Goal: Information Seeking & Learning: Check status

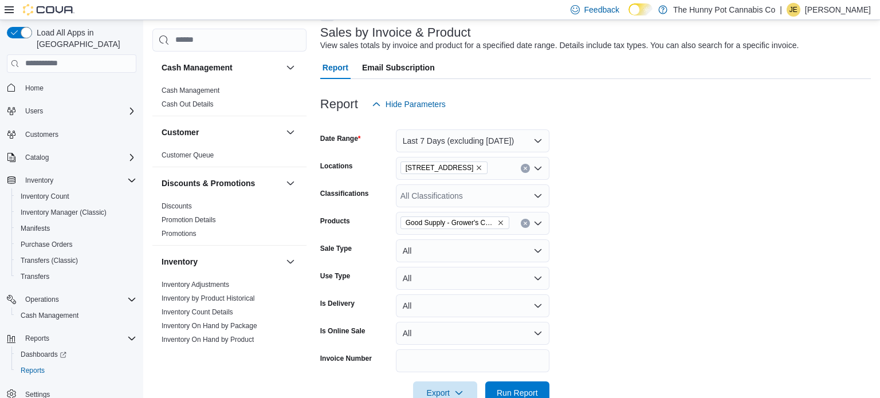
scroll to position [633, 0]
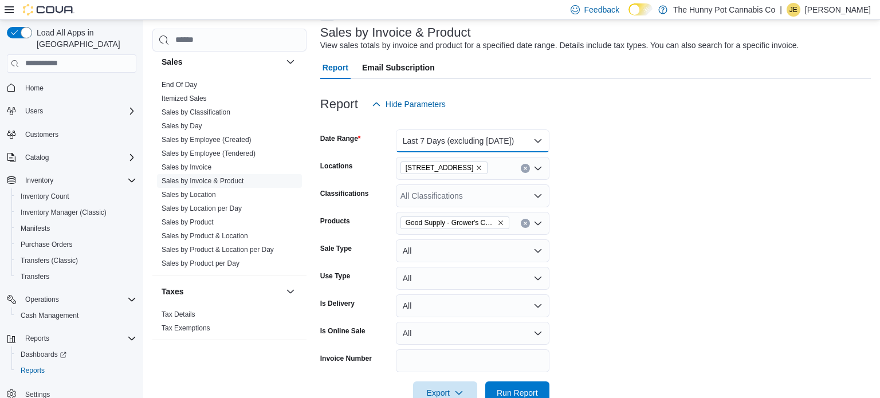
click at [517, 145] on button "Last 7 Days (excluding today)" at bounding box center [472, 140] width 153 height 23
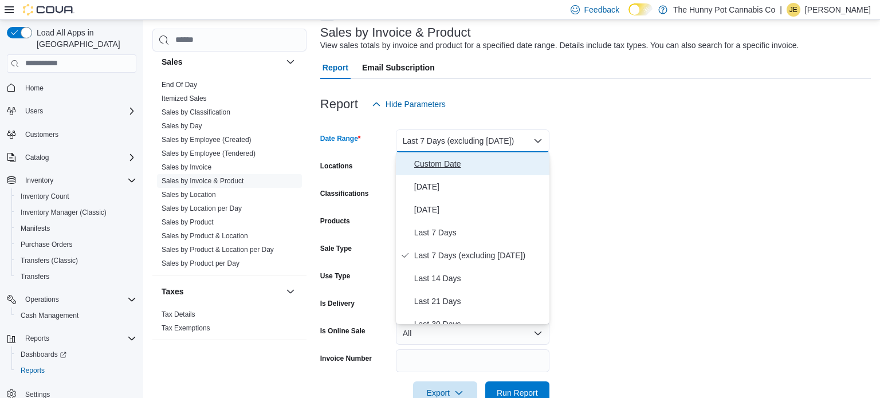
click at [470, 159] on span "Custom Date" at bounding box center [479, 164] width 131 height 14
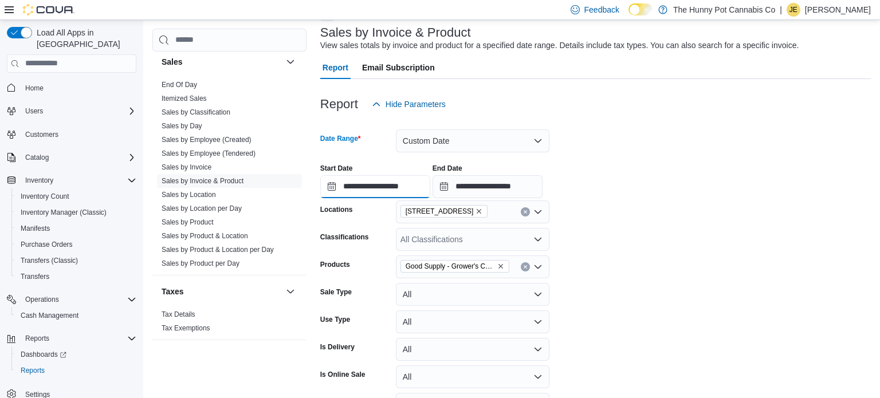
click at [430, 177] on input "**********" at bounding box center [375, 186] width 110 height 23
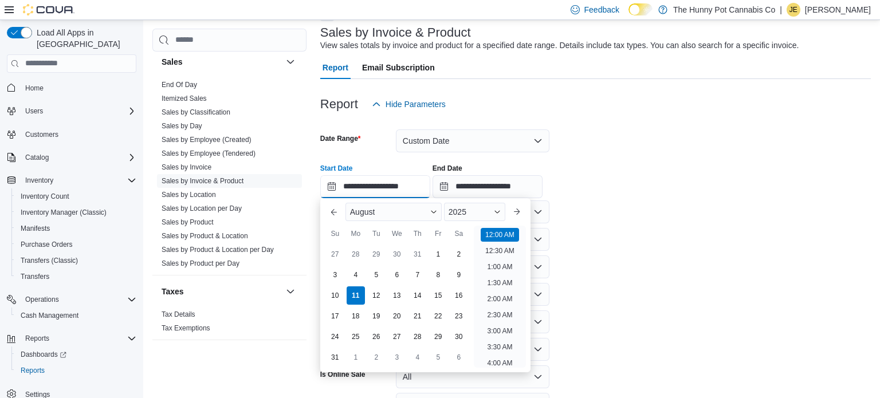
scroll to position [36, 0]
click at [334, 212] on button "Previous Month" at bounding box center [334, 212] width 18 height 18
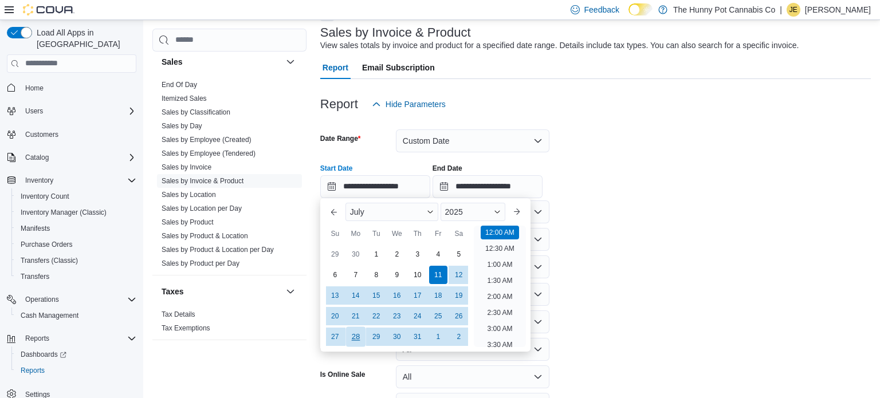
click at [347, 336] on div "28" at bounding box center [355, 336] width 20 height 20
type input "**********"
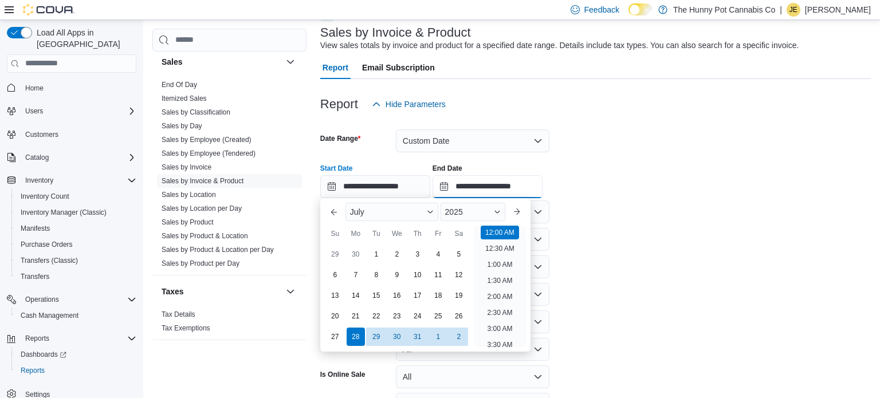
click at [525, 192] on input "**********" at bounding box center [487, 186] width 110 height 23
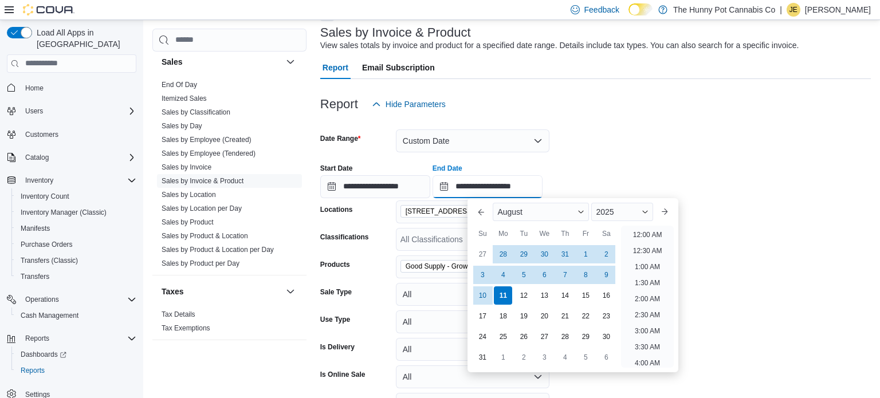
scroll to position [630, 0]
click at [508, 291] on div "11" at bounding box center [503, 295] width 20 height 20
click at [483, 293] on div "10" at bounding box center [482, 295] width 20 height 20
type input "**********"
click at [711, 227] on form "**********" at bounding box center [595, 282] width 550 height 332
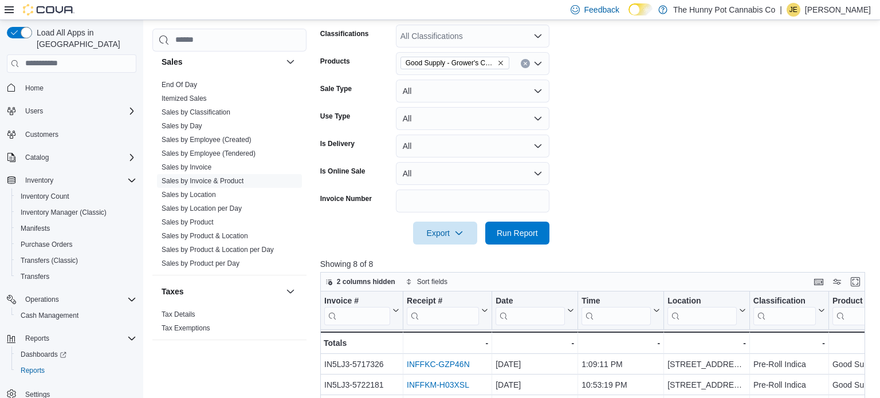
scroll to position [272, 0]
click at [507, 235] on span "Run Report" at bounding box center [516, 231] width 41 height 11
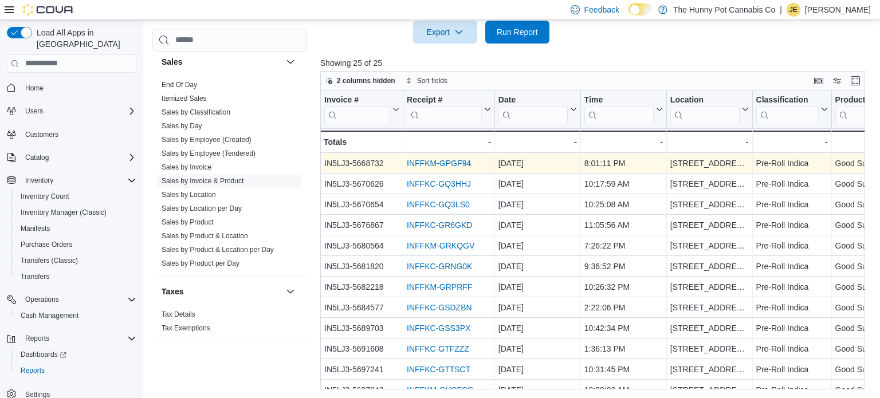
click at [444, 161] on link "INFFKM-GPGF94" at bounding box center [439, 163] width 64 height 9
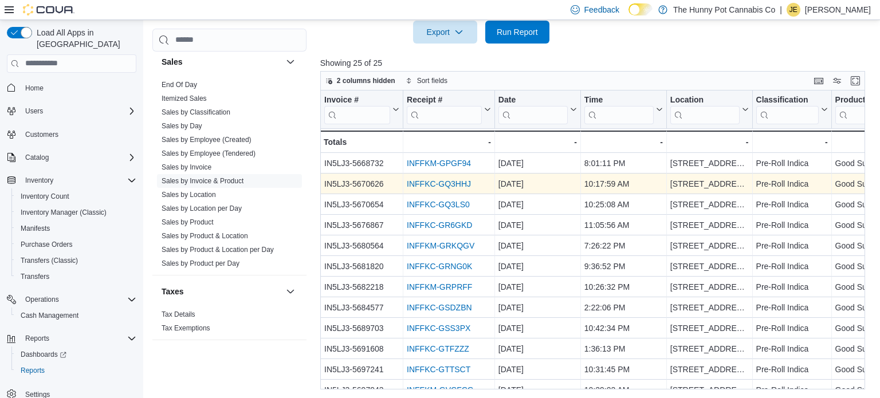
click at [459, 183] on link "INFFKC-GQ3HHJ" at bounding box center [439, 183] width 64 height 9
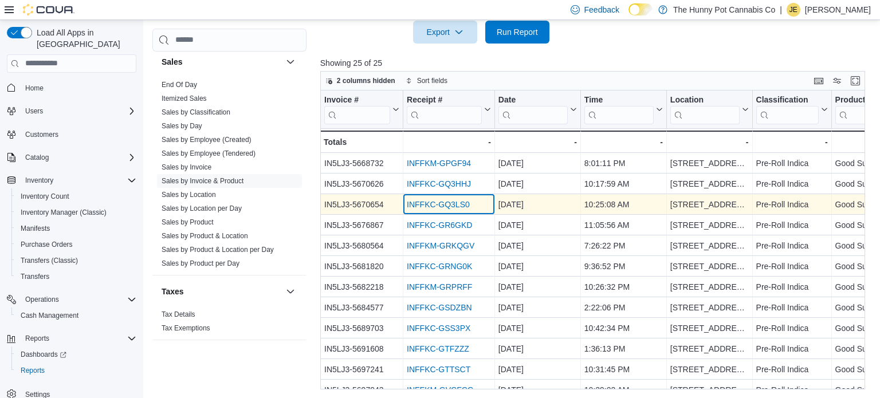
click at [454, 210] on div "INFFKC-GQ3LS0" at bounding box center [449, 205] width 84 height 14
click at [451, 206] on link "INFFKC-GQ3LS0" at bounding box center [438, 204] width 63 height 9
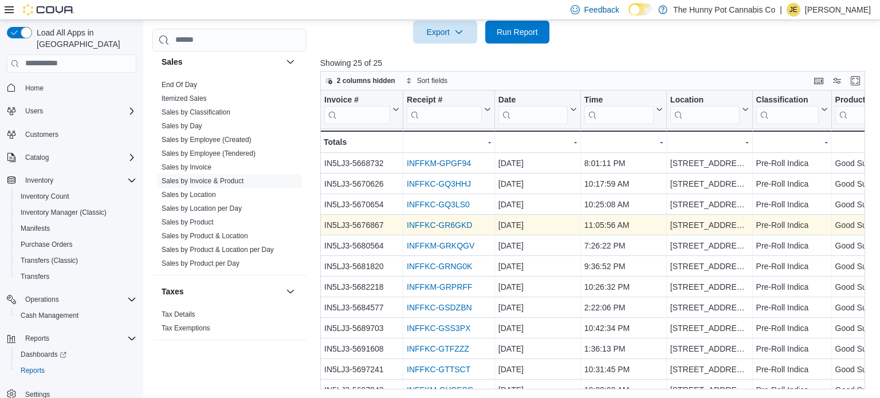
click at [459, 226] on link "INFFKC-GR6GKD" at bounding box center [439, 224] width 65 height 9
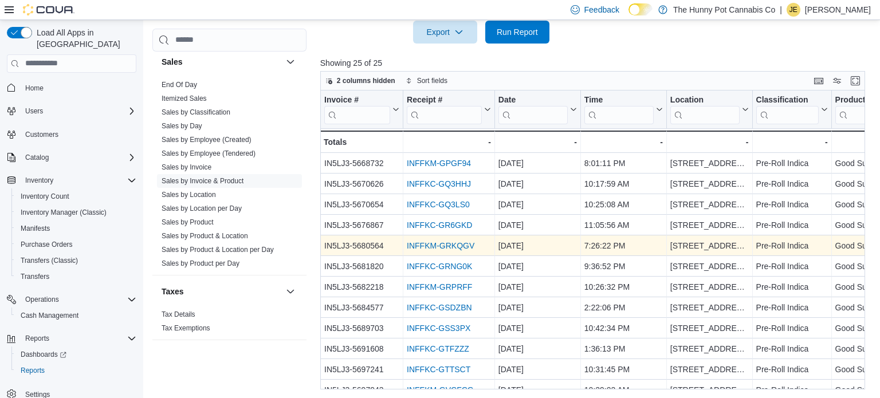
click at [456, 244] on link "INFFKM-GRKQGV" at bounding box center [441, 245] width 68 height 9
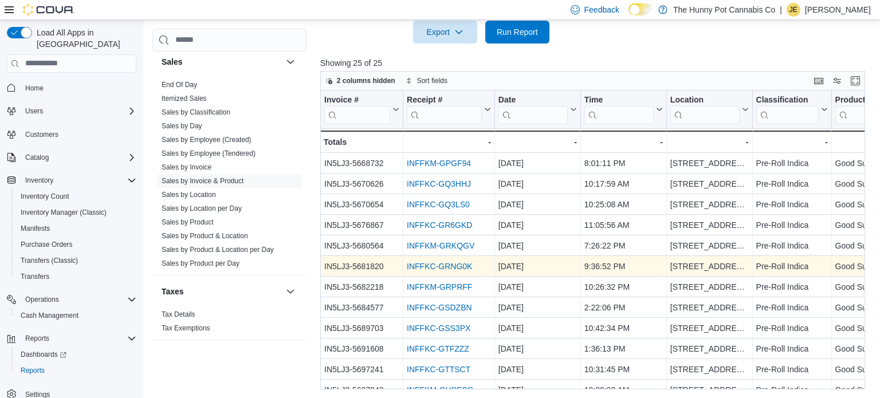
click at [458, 263] on link "INFFKC-GRNG0K" at bounding box center [439, 266] width 65 height 9
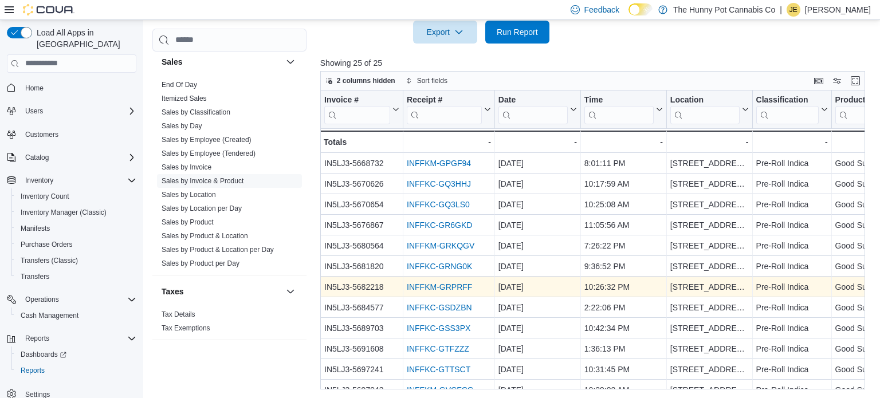
click at [460, 290] on link "INFFKM-GRPRFF" at bounding box center [439, 286] width 65 height 9
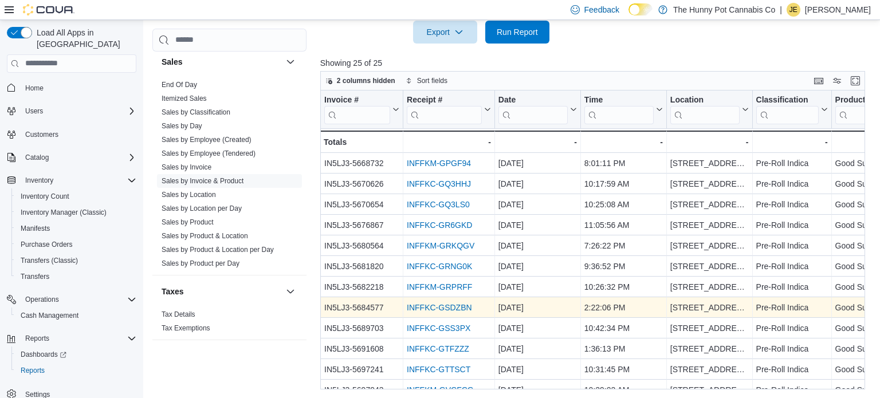
click at [458, 306] on link "INFFKC-GSDZBN" at bounding box center [439, 307] width 65 height 9
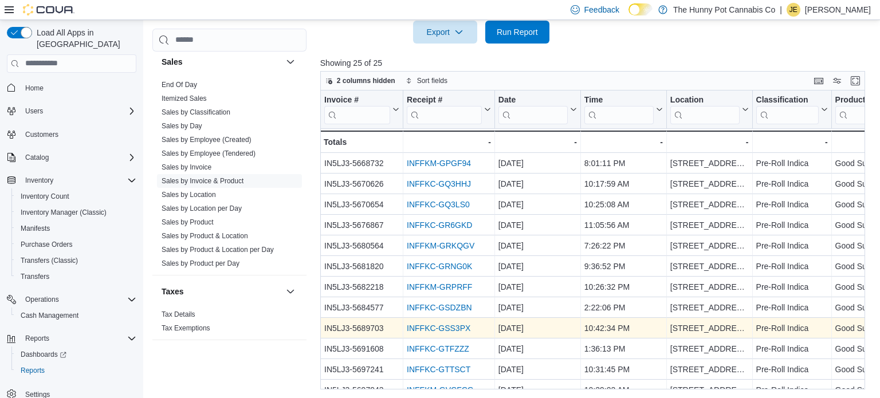
click at [462, 326] on link "INFFKC-GSS3PX" at bounding box center [439, 328] width 64 height 9
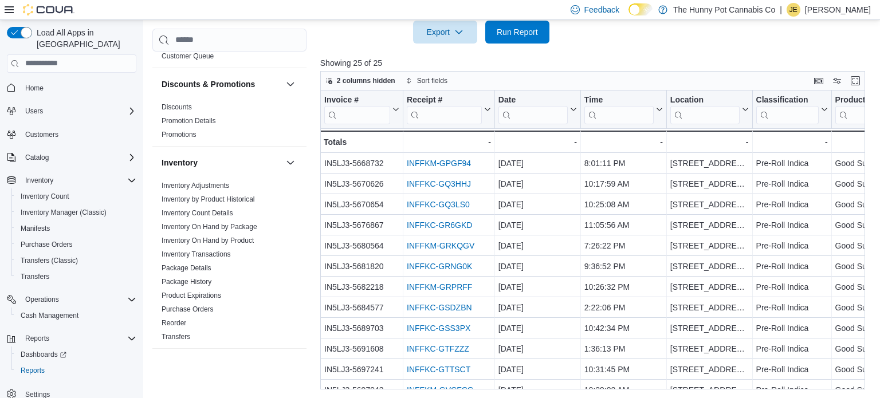
scroll to position [85, 0]
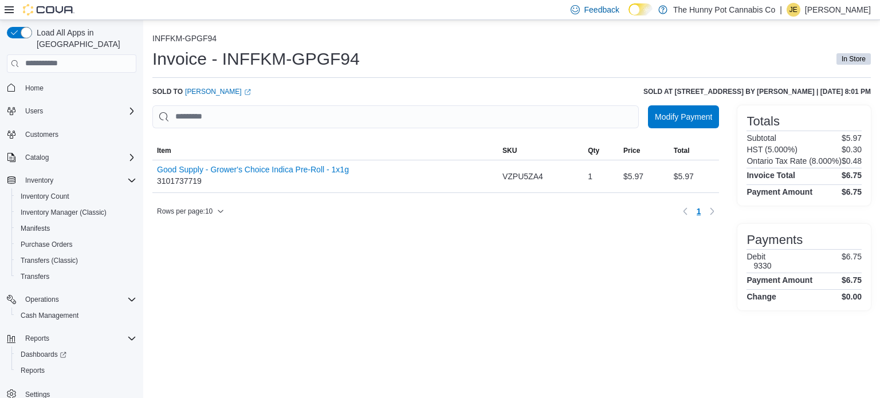
click at [535, 213] on div "Rows per page : 10 Page 1 of 1 1" at bounding box center [435, 211] width 566 height 18
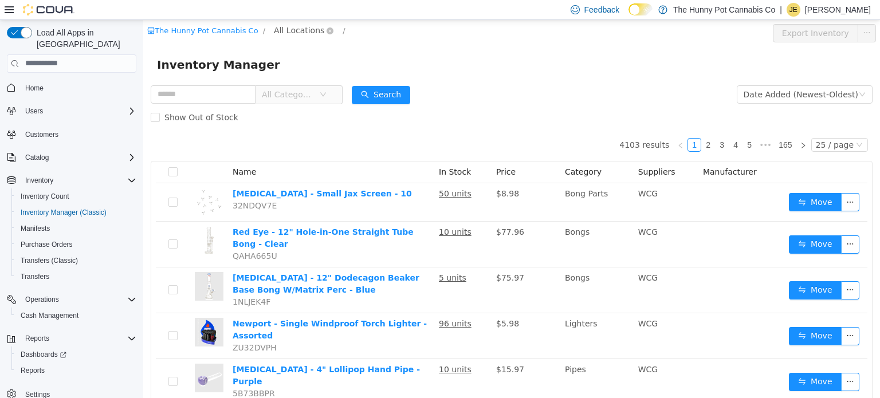
click at [294, 35] on span "All Locations" at bounding box center [299, 29] width 50 height 13
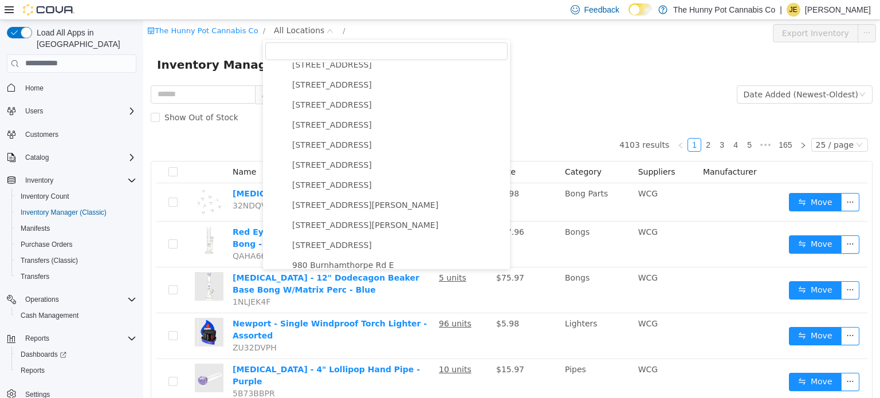
scroll to position [567, 0]
click at [312, 123] on span "[STREET_ADDRESS]" at bounding box center [332, 125] width 80 height 9
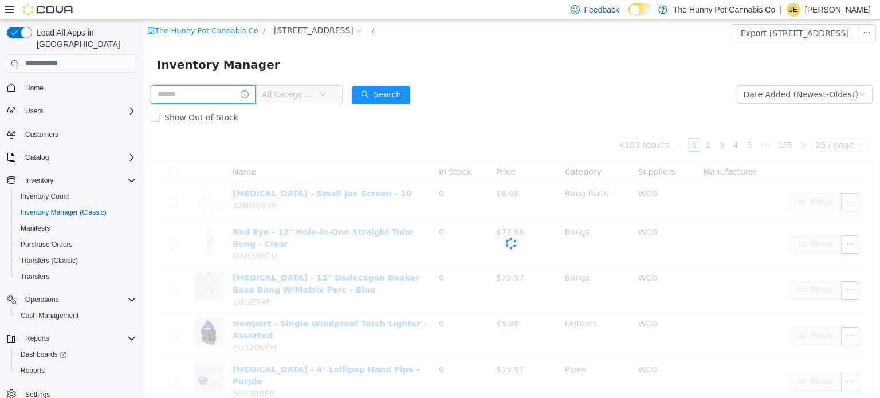
click at [216, 87] on input "text" at bounding box center [203, 94] width 105 height 18
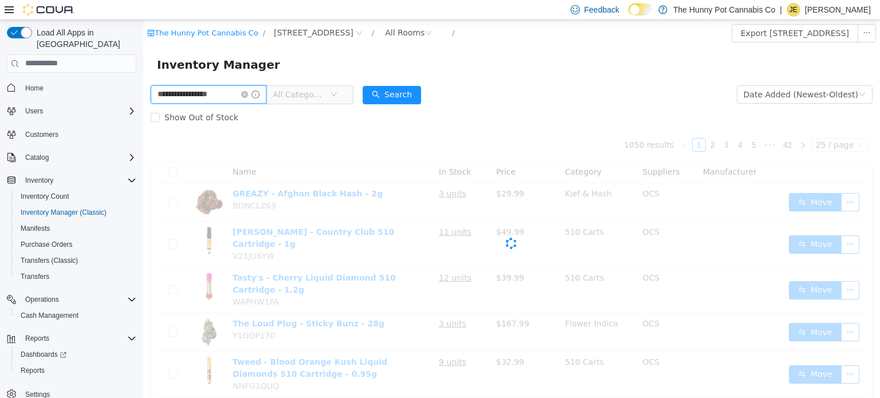
type input "**********"
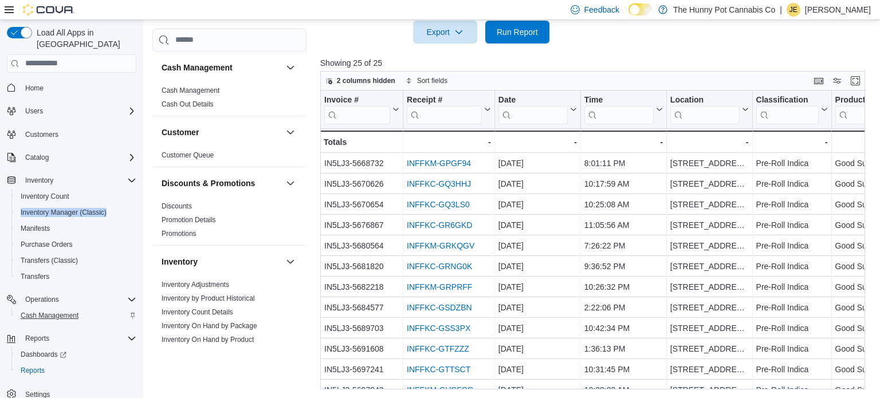
scroll to position [85, 0]
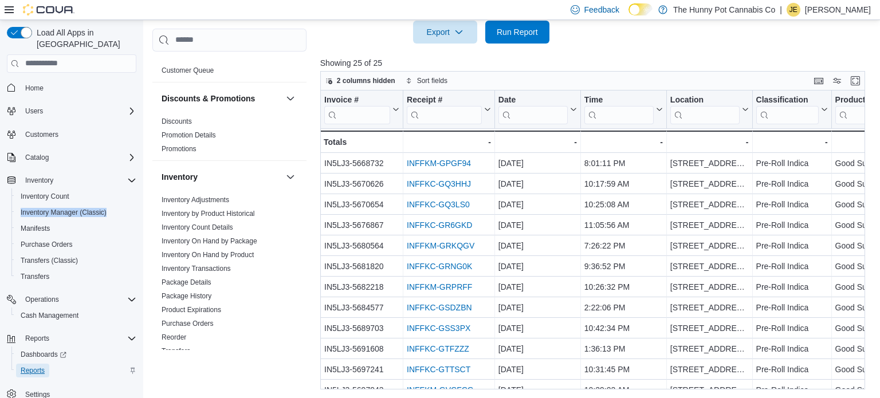
click at [42, 366] on span "Reports" at bounding box center [33, 370] width 24 height 9
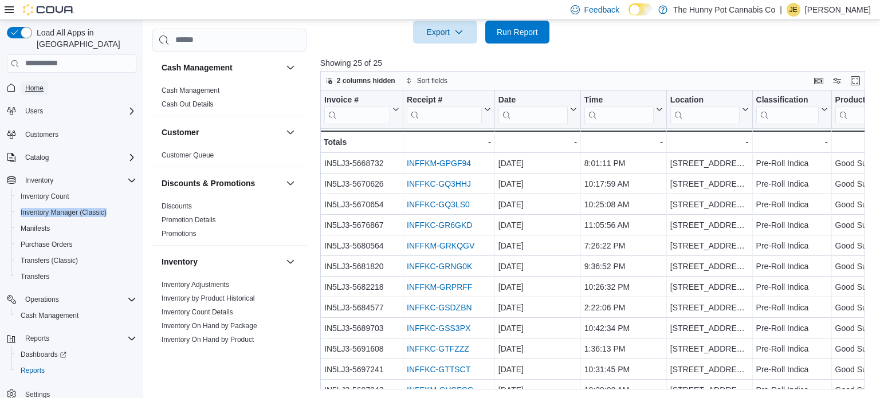
click at [42, 84] on span "Home" at bounding box center [34, 88] width 18 height 9
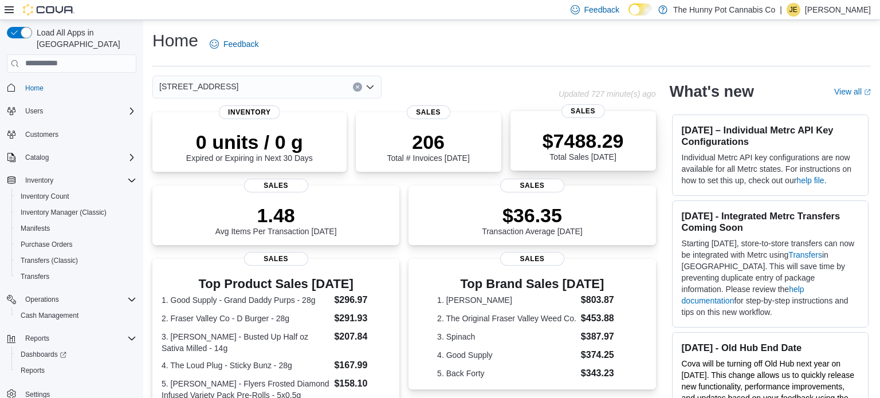
click at [583, 149] on p "$7488.29" at bounding box center [582, 140] width 81 height 23
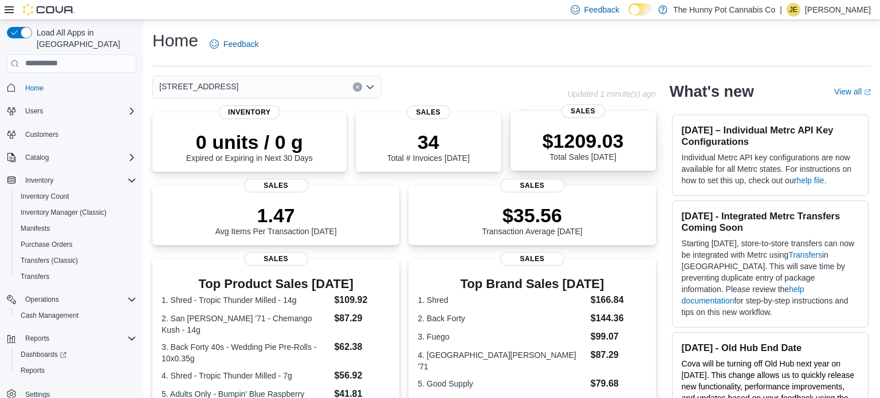
click at [581, 157] on div "$1209.03 Total Sales [DATE]" at bounding box center [582, 145] width 81 height 32
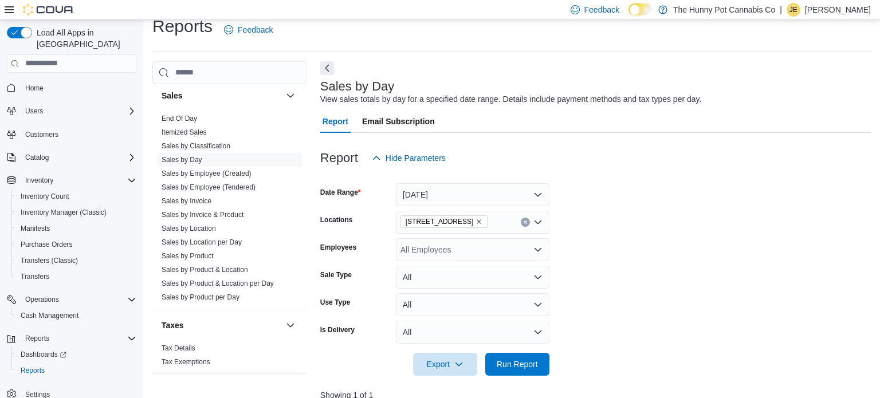
scroll to position [633, 0]
click at [207, 227] on link "Sales by Location" at bounding box center [188, 227] width 54 height 8
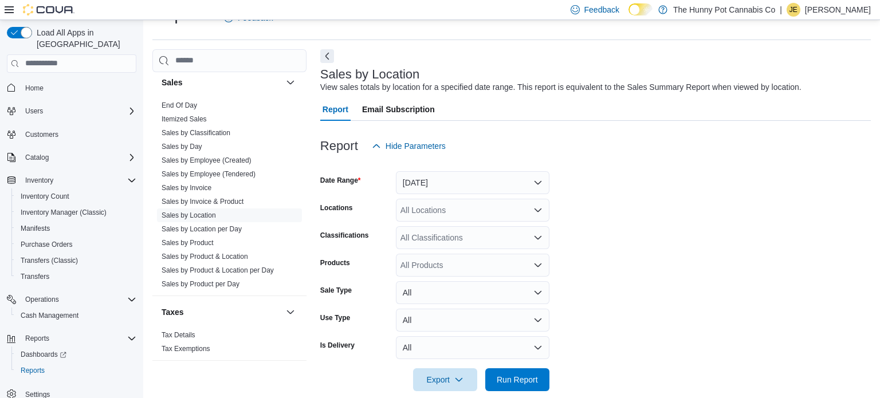
scroll to position [42, 0]
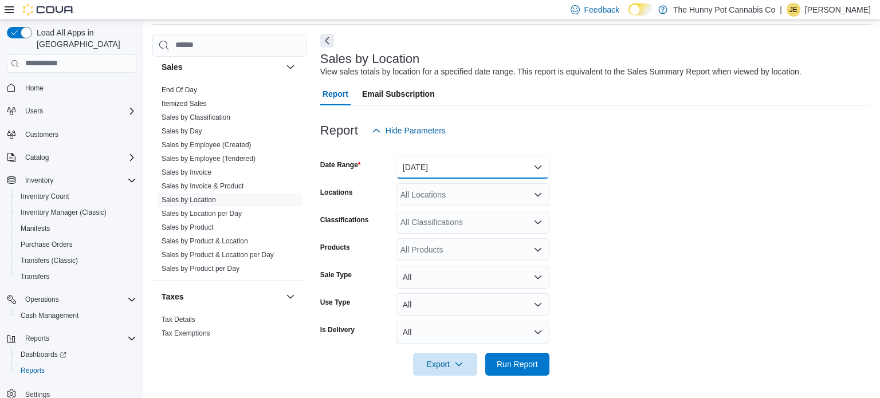
click at [433, 163] on button "[DATE]" at bounding box center [472, 167] width 153 height 23
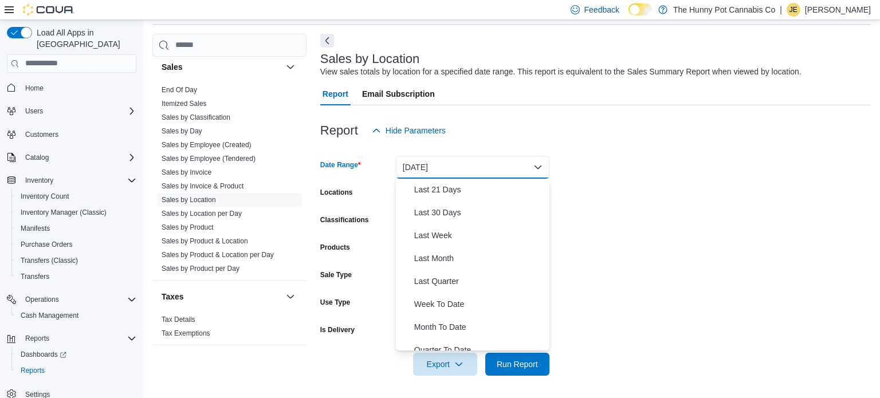
scroll to position [139, 0]
click at [438, 256] on span "Last Month" at bounding box center [479, 257] width 131 height 14
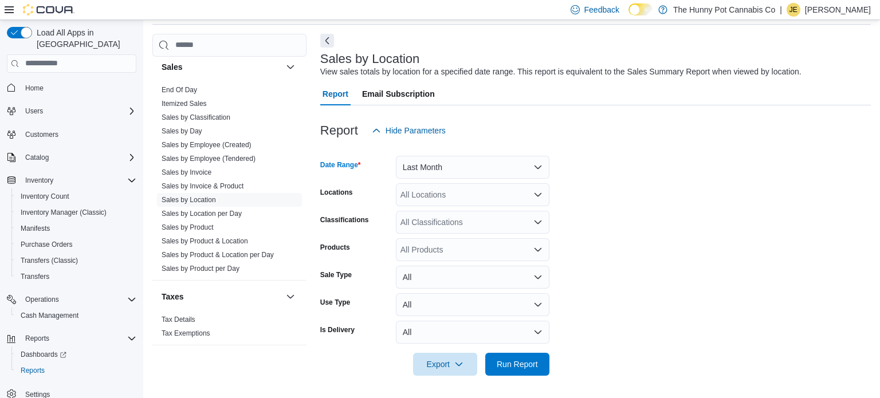
click at [443, 198] on div "All Locations" at bounding box center [472, 194] width 153 height 23
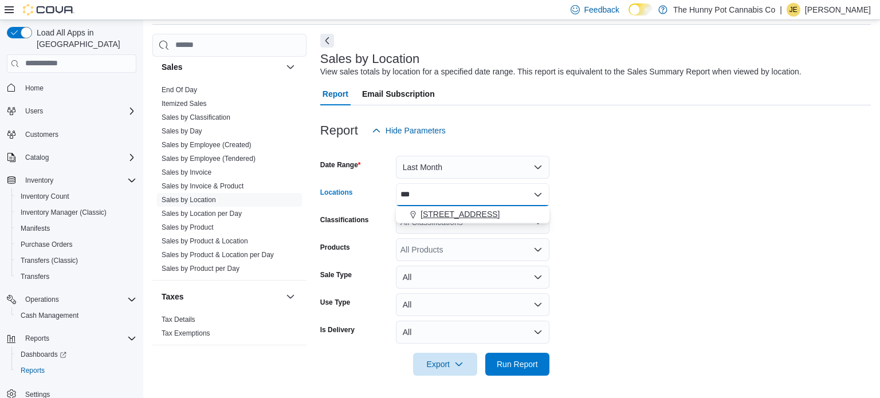
type input "***"
click at [437, 214] on span "[STREET_ADDRESS]" at bounding box center [459, 213] width 79 height 11
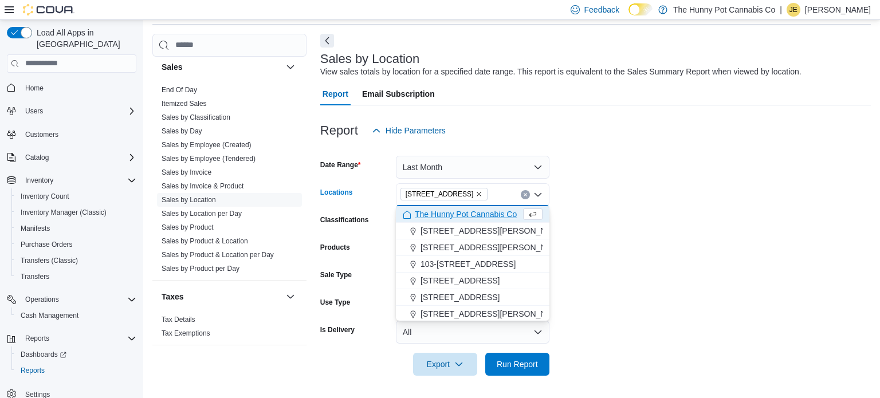
click at [598, 240] on form "Date Range Last Month Locations [STREET_ADDRESS] Combo box. Selected. [STREET_A…" at bounding box center [595, 259] width 550 height 234
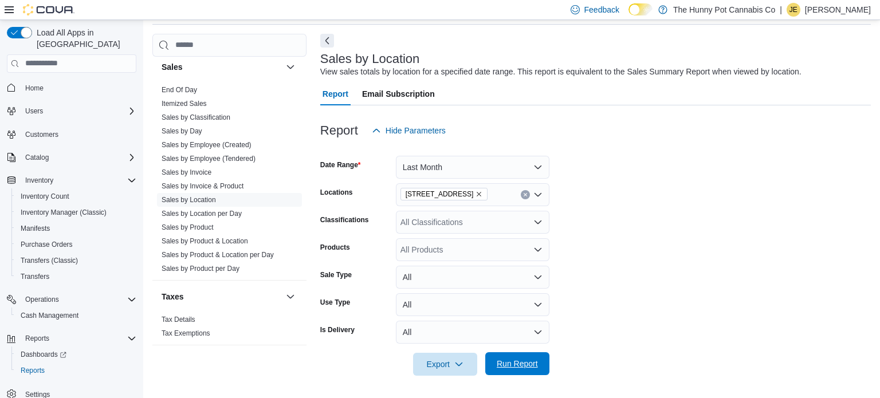
click at [508, 364] on span "Run Report" at bounding box center [516, 363] width 41 height 11
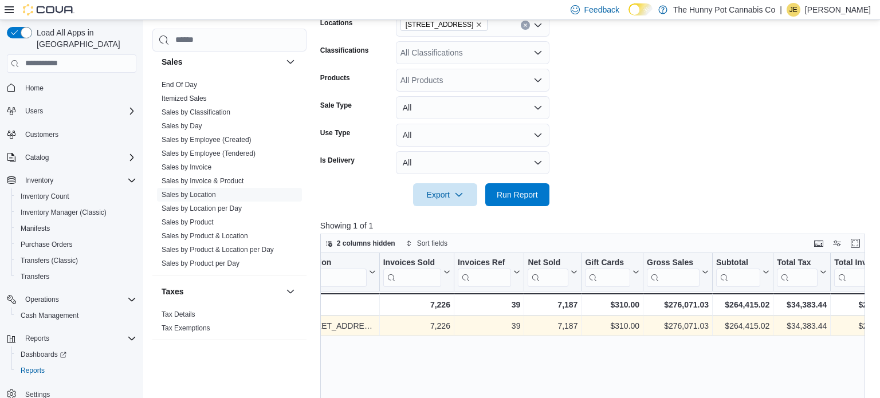
scroll to position [0, 29]
